Goal: Task Accomplishment & Management: Use online tool/utility

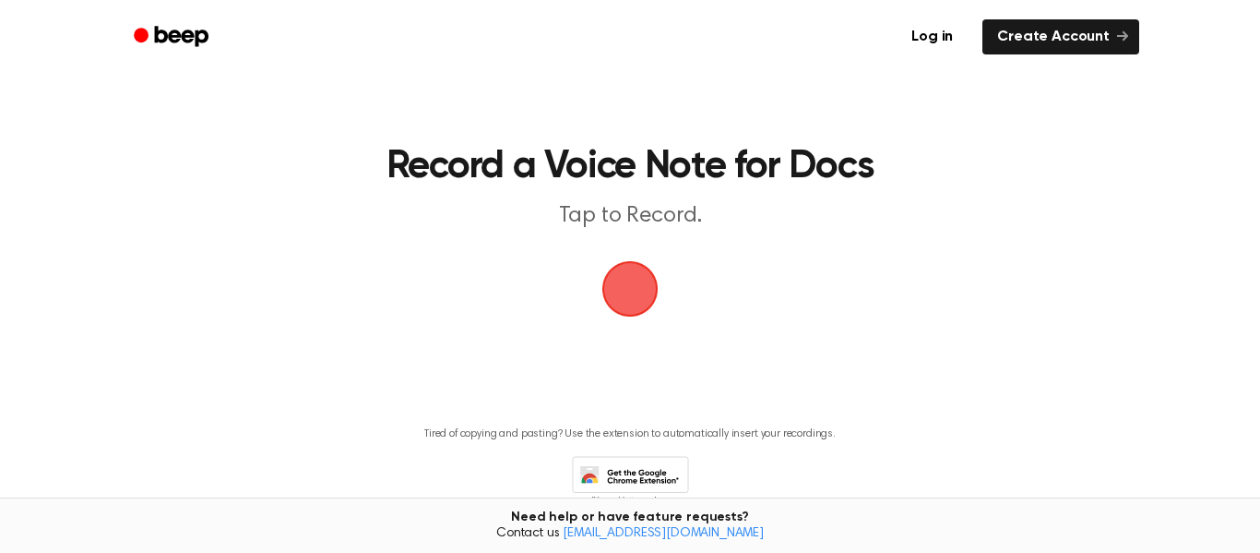
click at [637, 286] on span "button" at bounding box center [630, 289] width 78 height 78
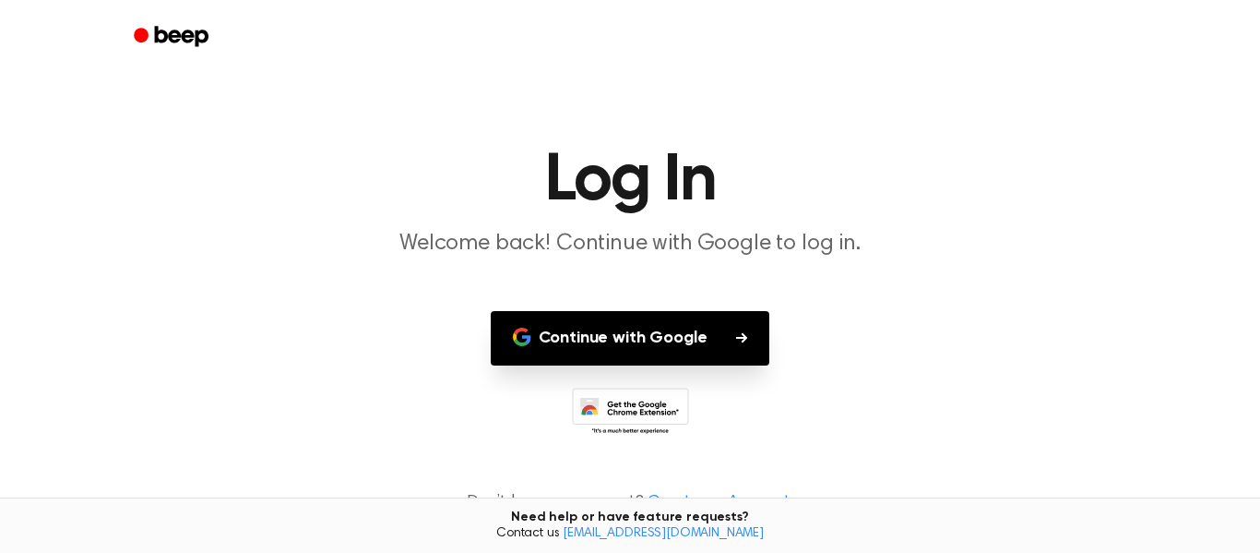
click at [644, 325] on button "Continue with Google" at bounding box center [631, 338] width 280 height 54
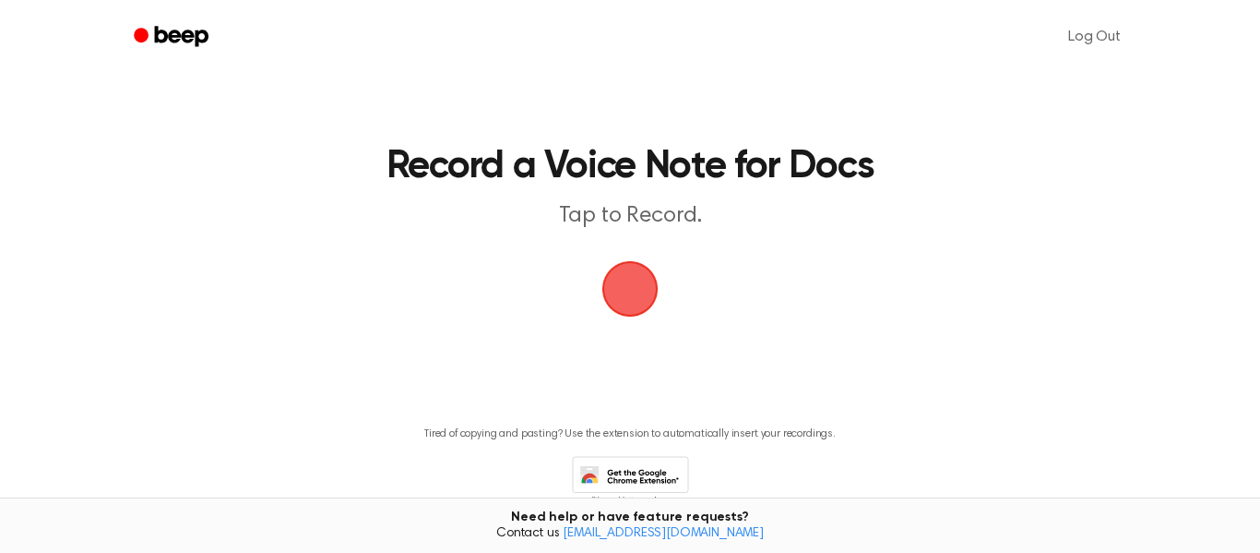
click at [632, 291] on span "button" at bounding box center [630, 289] width 68 height 68
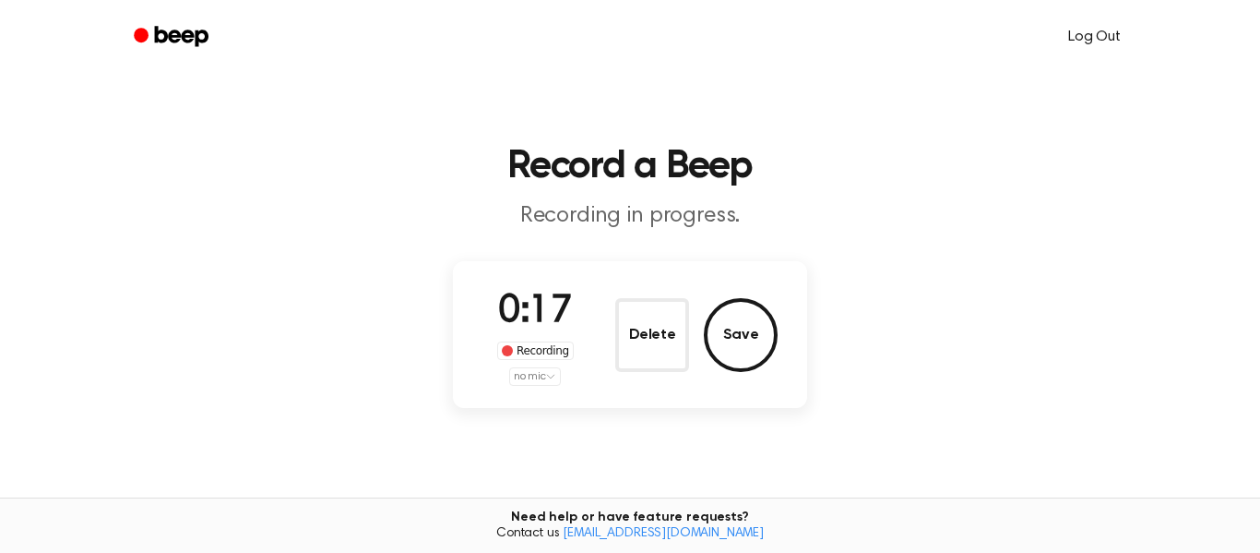
click at [1107, 30] on link "Log Out" at bounding box center [1095, 37] width 90 height 44
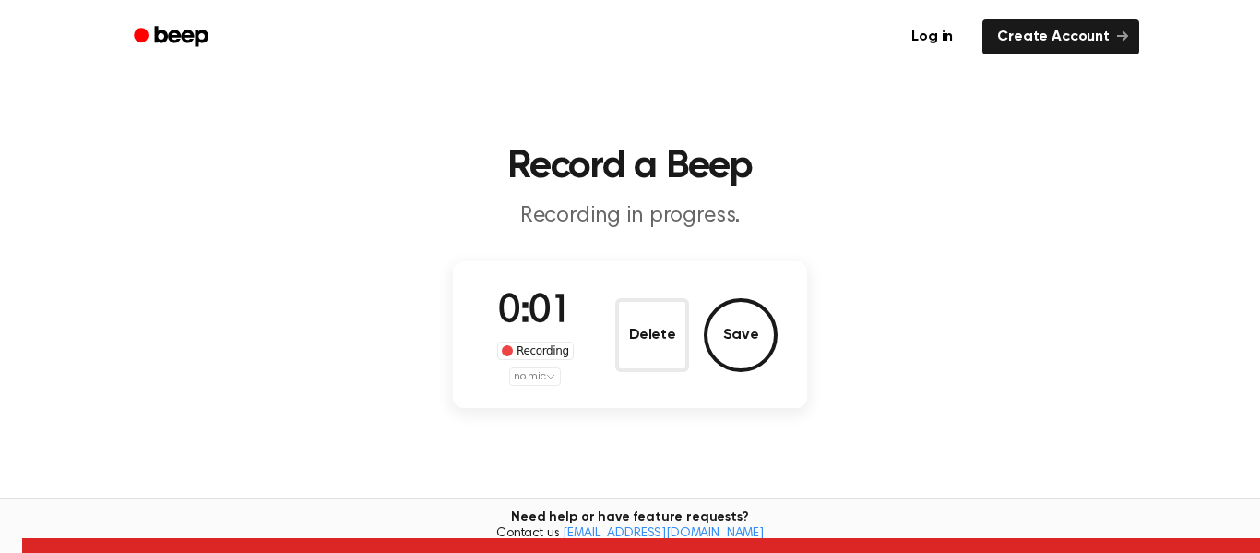
click at [1059, 158] on h1 "Record a Beep" at bounding box center [630, 167] width 945 height 39
click at [665, 329] on button "Delete" at bounding box center [652, 335] width 74 height 74
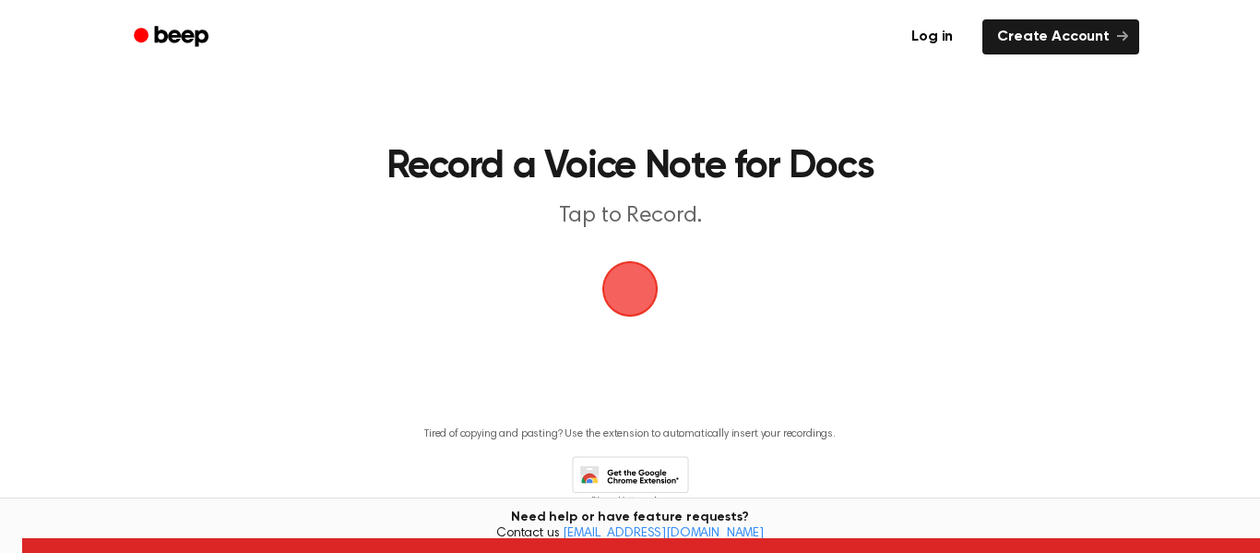
click at [627, 305] on span "button" at bounding box center [630, 288] width 83 height 83
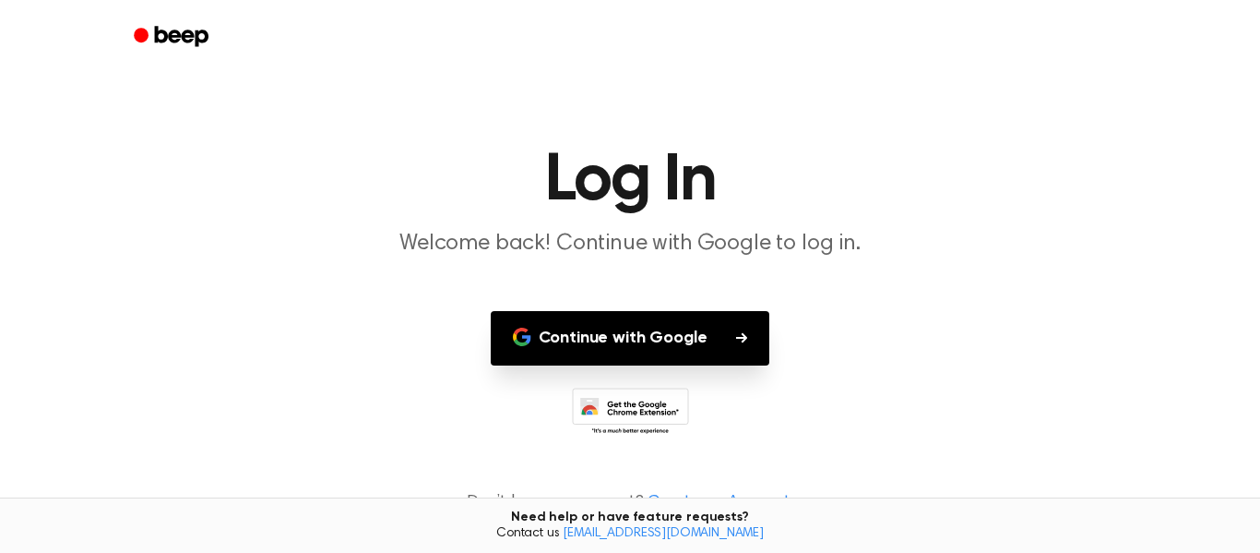
click at [629, 326] on button "Continue with Google" at bounding box center [631, 338] width 280 height 54
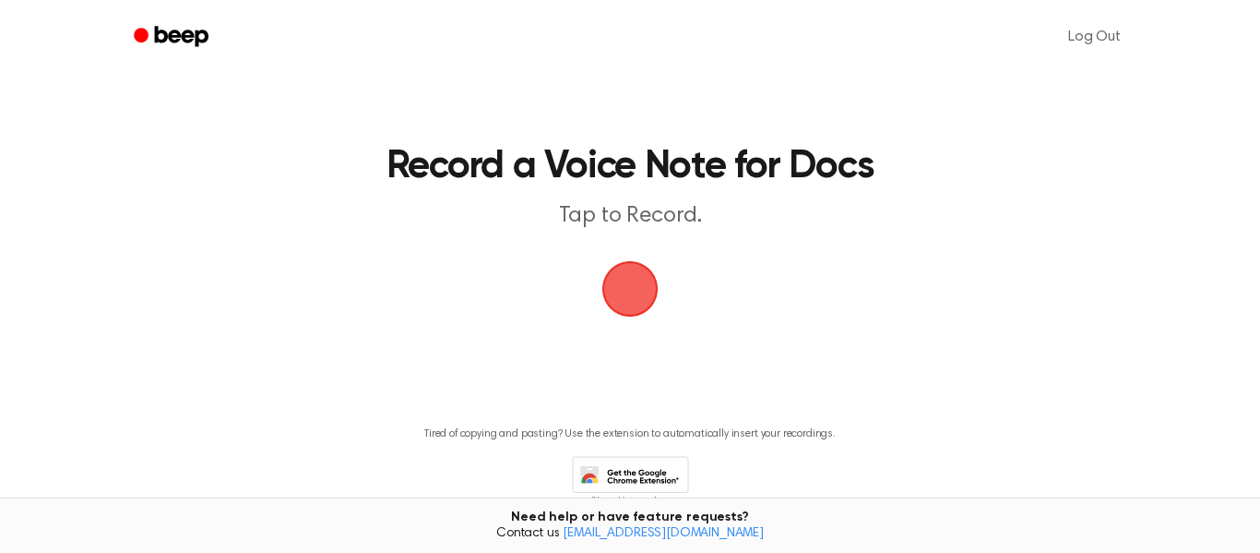
click at [635, 292] on span "button" at bounding box center [630, 289] width 93 height 93
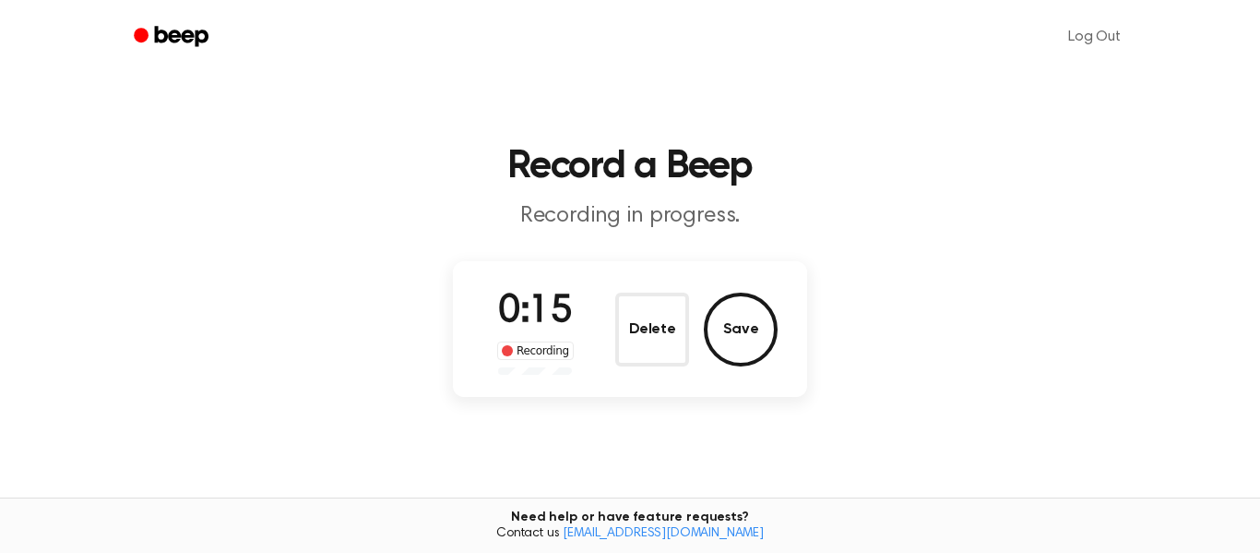
click at [1217, 516] on div "Need help or have feature requests? Contact us [EMAIL_ADDRESS][DOMAIN_NAME]" at bounding box center [630, 524] width 1260 height 55
click at [739, 339] on button "Save" at bounding box center [741, 330] width 74 height 74
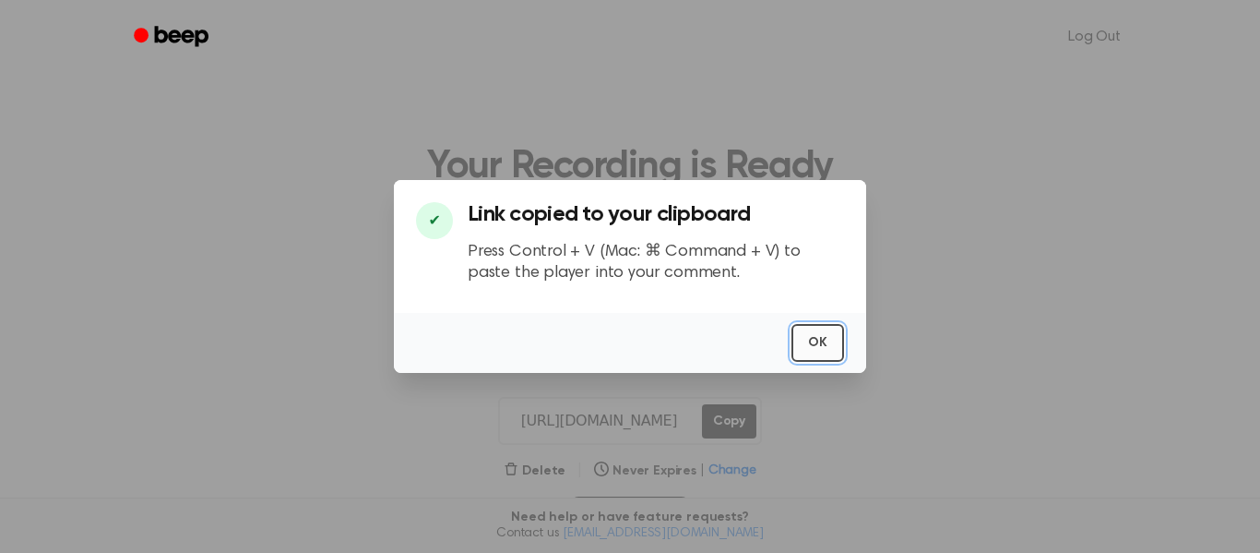
click at [816, 339] on button "OK" at bounding box center [818, 343] width 53 height 38
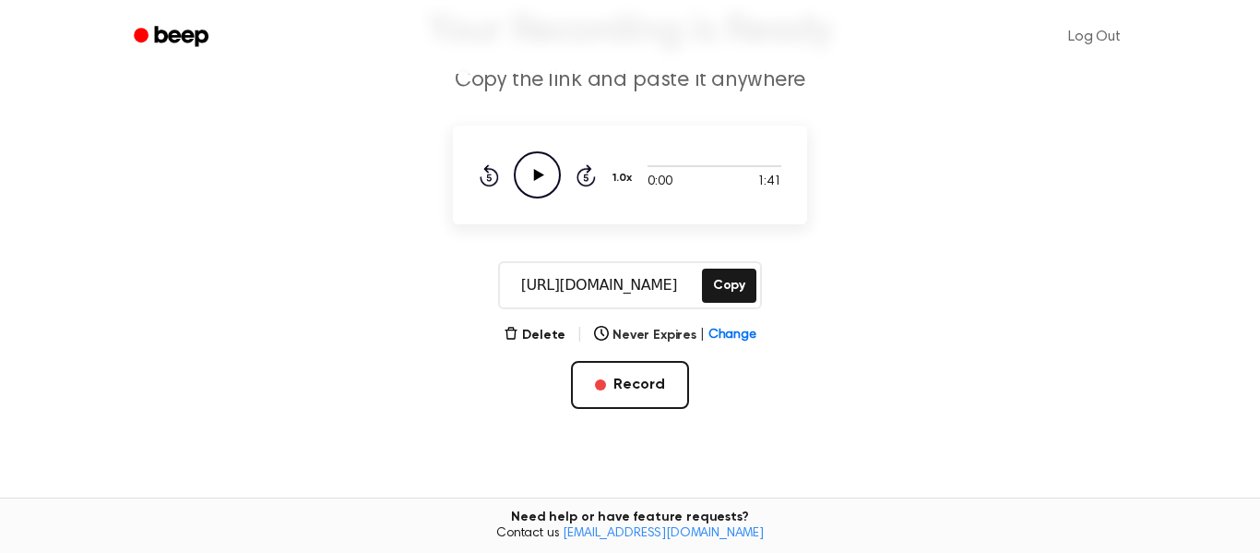
scroll to position [143, 0]
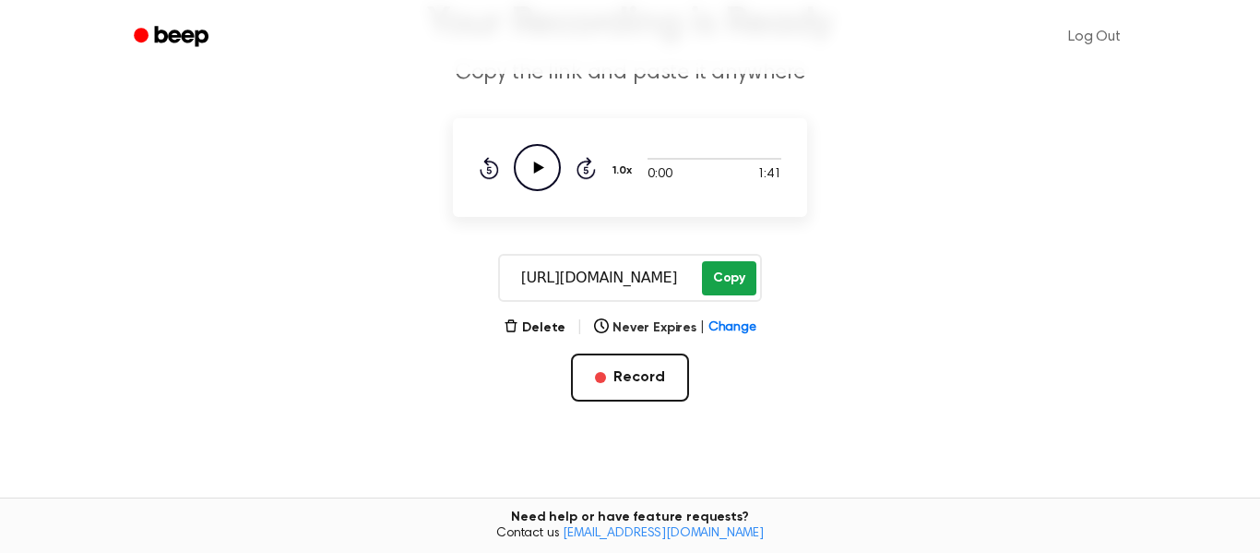
click at [744, 292] on button "Copy" at bounding box center [729, 278] width 54 height 34
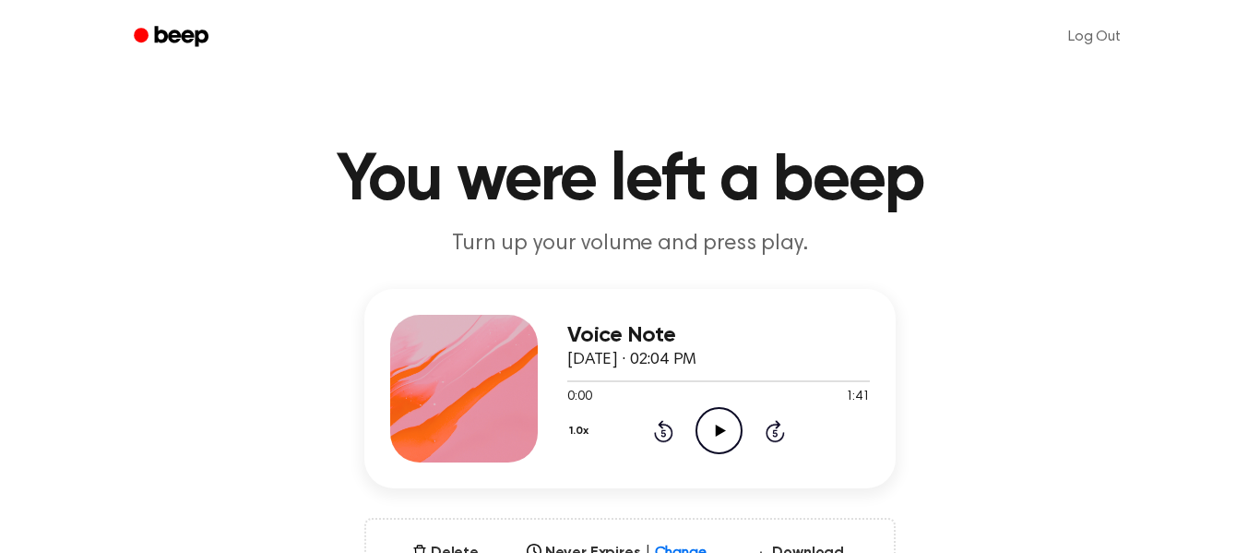
click at [167, 53] on link "Beep" at bounding box center [173, 37] width 104 height 36
